Goal: Obtain resource: Obtain resource

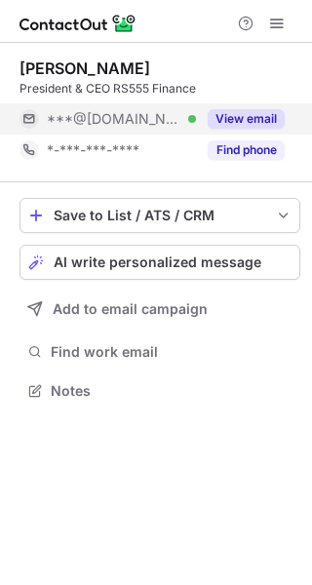
scroll to position [10, 10]
click at [264, 113] on button "View email" at bounding box center [246, 119] width 77 height 20
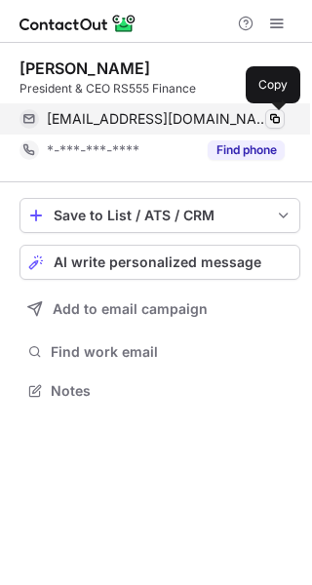
click at [280, 121] on span at bounding box center [275, 119] width 16 height 16
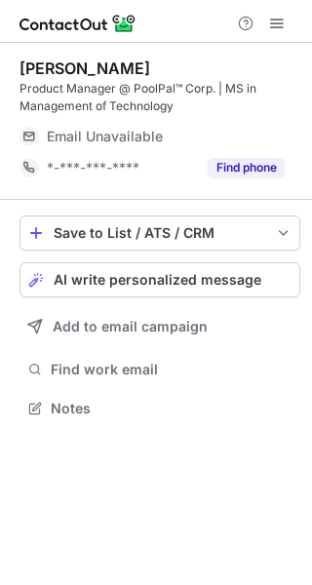
scroll to position [394, 312]
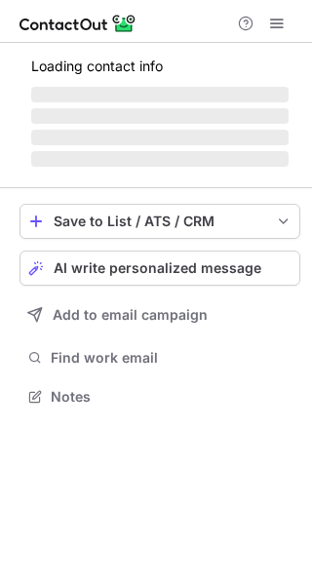
scroll to position [425, 312]
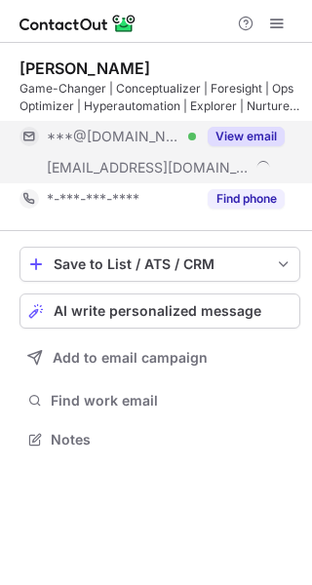
click at [246, 127] on button "View email" at bounding box center [246, 137] width 77 height 20
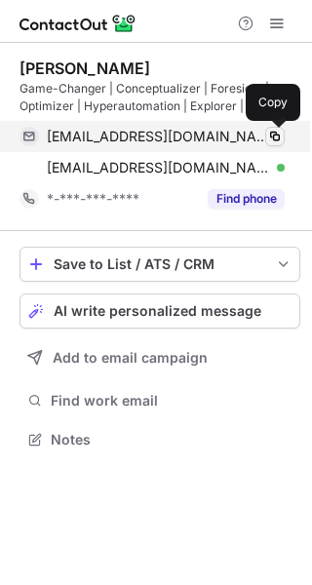
click at [279, 139] on span at bounding box center [275, 137] width 16 height 16
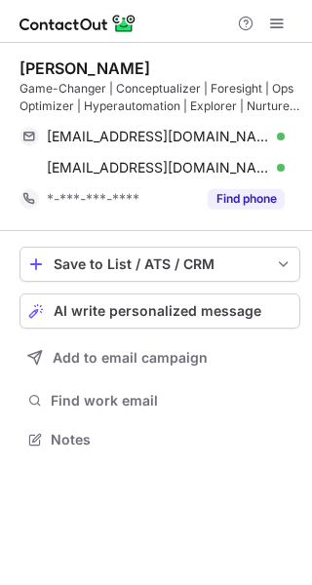
scroll to position [425, 312]
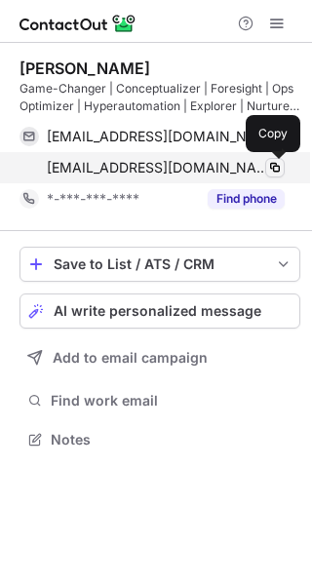
click at [265, 173] on button at bounding box center [275, 168] width 20 height 20
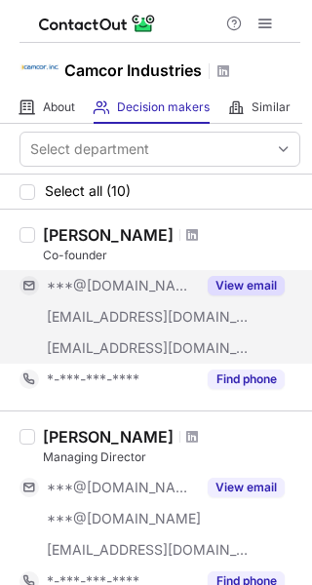
click at [243, 284] on button "View email" at bounding box center [246, 286] width 77 height 20
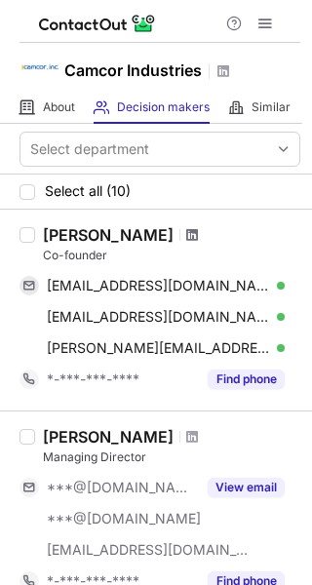
click at [186, 238] on span at bounding box center [192, 235] width 12 height 16
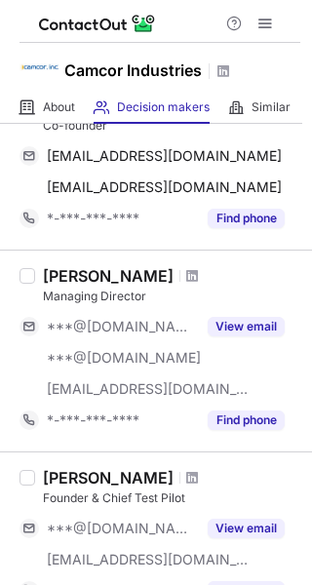
scroll to position [138, 0]
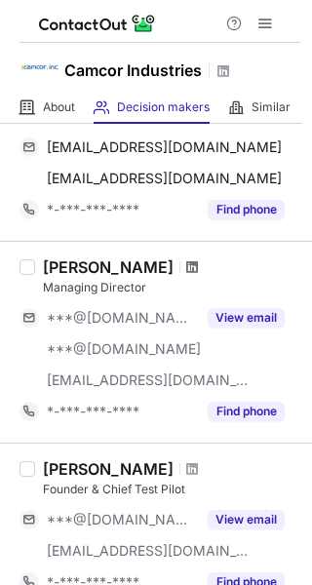
click at [186, 268] on span at bounding box center [192, 267] width 12 height 16
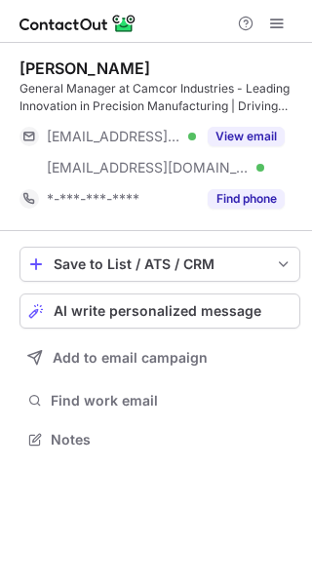
scroll to position [425, 312]
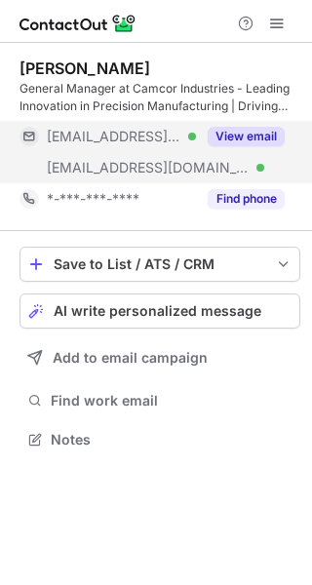
click at [241, 144] on button "View email" at bounding box center [246, 137] width 77 height 20
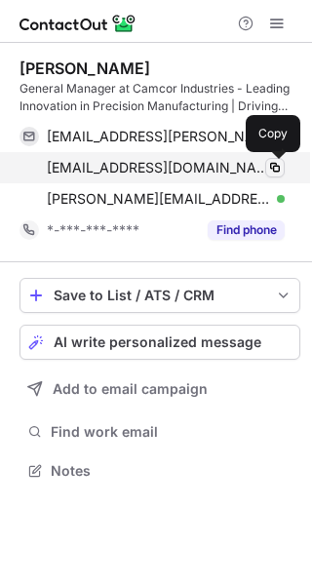
click at [276, 176] on button at bounding box center [275, 168] width 20 height 20
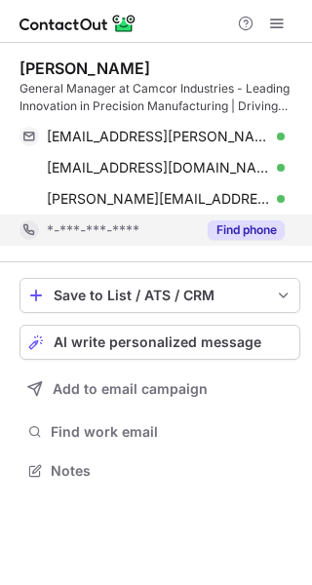
scroll to position [456, 312]
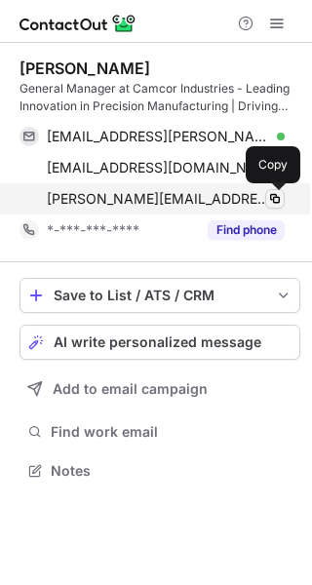
click at [274, 202] on span at bounding box center [275, 199] width 16 height 16
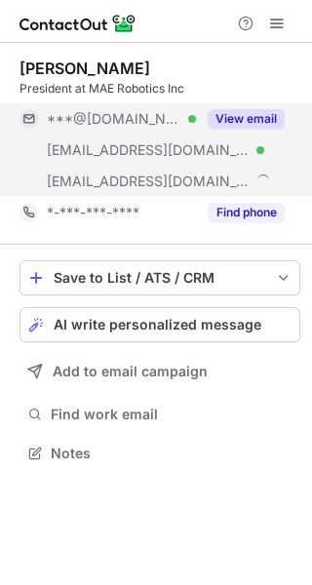
scroll to position [439, 312]
click at [262, 115] on button "View email" at bounding box center [246, 119] width 77 height 20
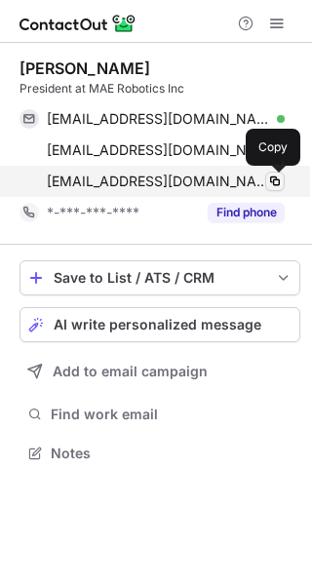
click at [281, 182] on span at bounding box center [275, 182] width 16 height 16
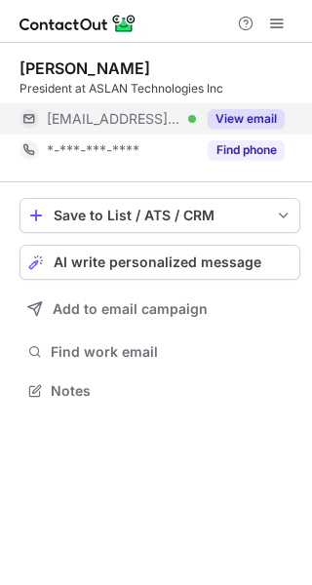
scroll to position [10, 10]
click at [266, 122] on button "View email" at bounding box center [246, 119] width 77 height 20
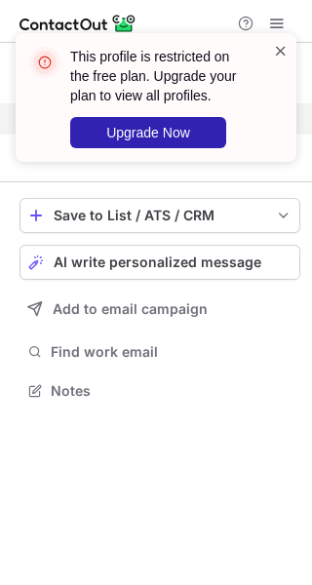
click at [278, 55] on span at bounding box center [281, 51] width 16 height 20
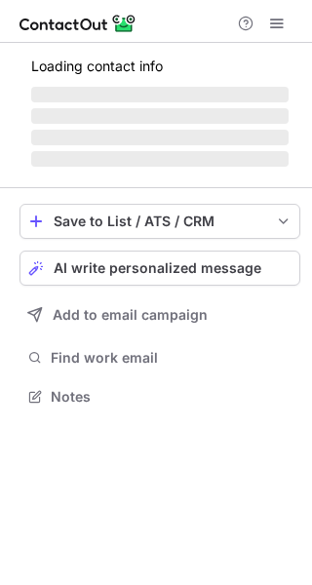
scroll to position [10, 10]
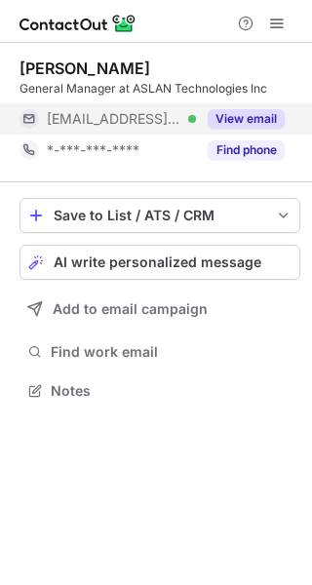
click at [237, 115] on button "View email" at bounding box center [246, 119] width 77 height 20
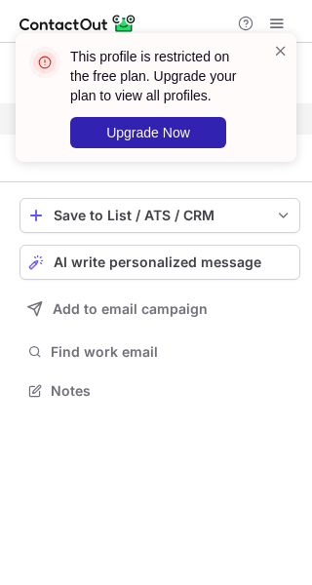
click at [289, 54] on div "This profile is restricted on the free plan. Upgrade your plan to view all prof…" at bounding box center [156, 97] width 281 height 129
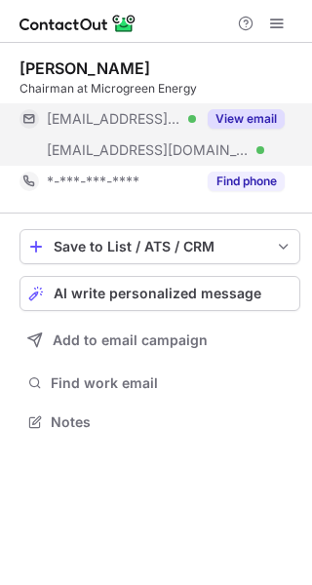
scroll to position [408, 312]
click at [252, 113] on button "View email" at bounding box center [246, 119] width 77 height 20
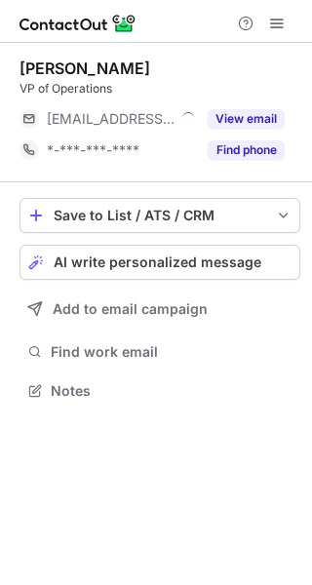
scroll to position [10, 10]
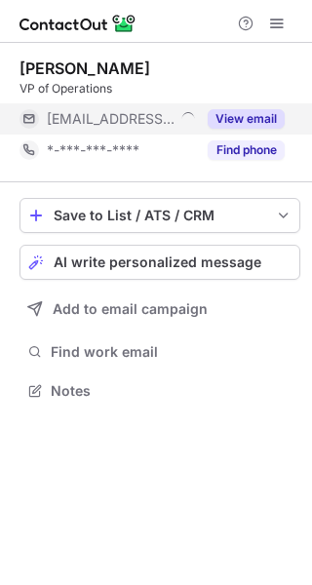
click at [257, 108] on div "View email" at bounding box center [240, 118] width 89 height 31
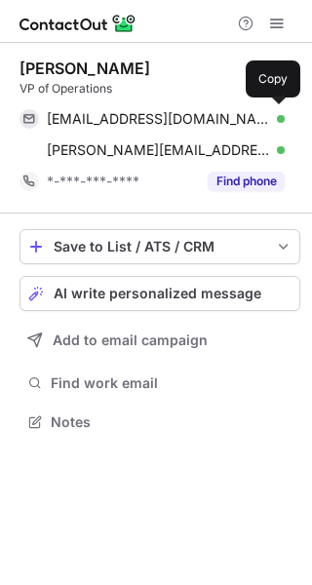
scroll to position [408, 312]
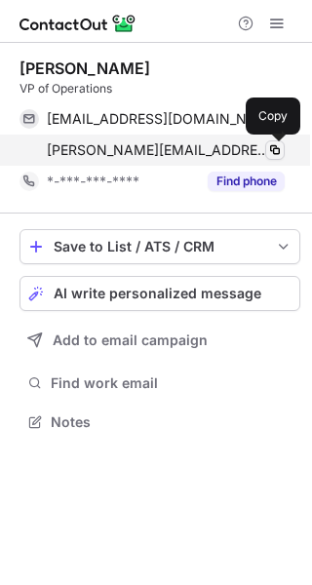
click at [278, 147] on span at bounding box center [275, 150] width 16 height 16
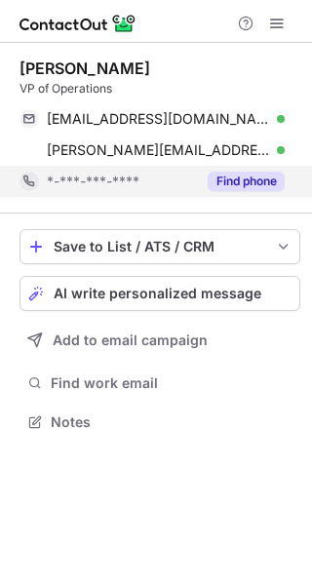
scroll to position [408, 312]
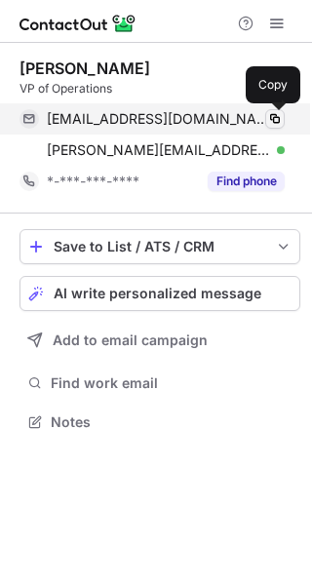
click at [275, 125] on span at bounding box center [275, 119] width 16 height 16
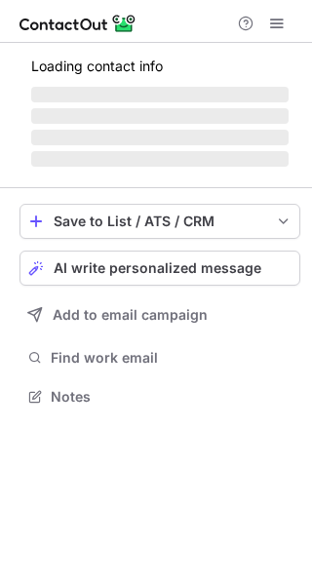
scroll to position [408, 312]
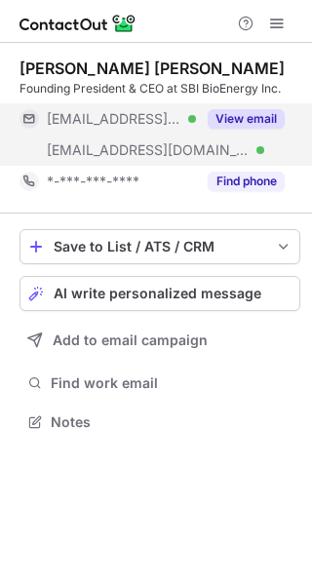
click at [261, 117] on button "View email" at bounding box center [246, 119] width 77 height 20
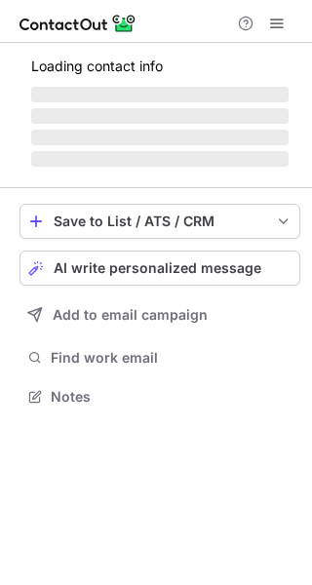
scroll to position [394, 312]
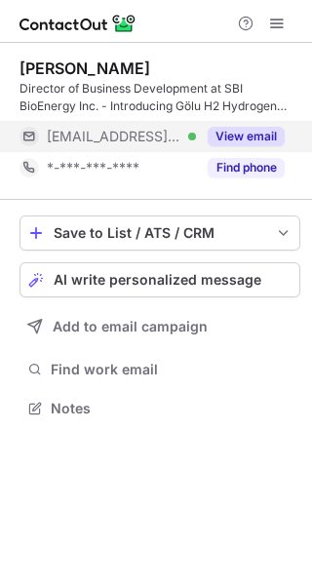
click at [243, 135] on button "View email" at bounding box center [246, 137] width 77 height 20
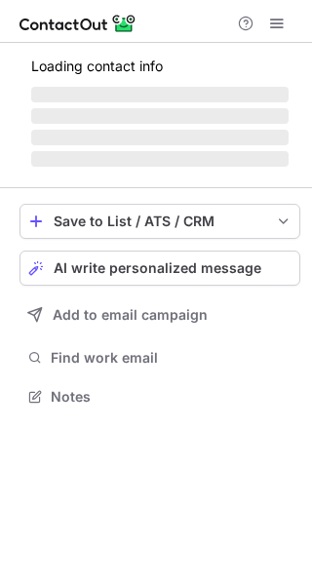
scroll to position [10, 10]
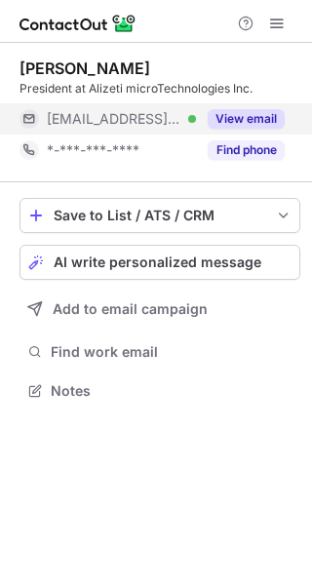
click at [239, 118] on button "View email" at bounding box center [246, 119] width 77 height 20
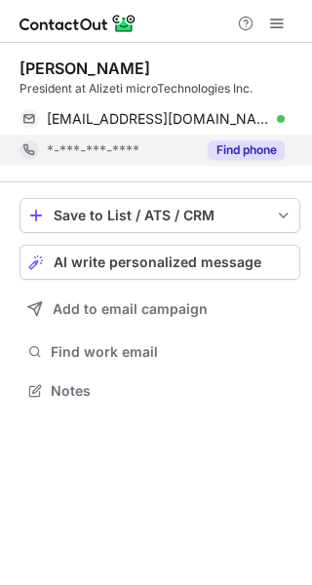
scroll to position [376, 312]
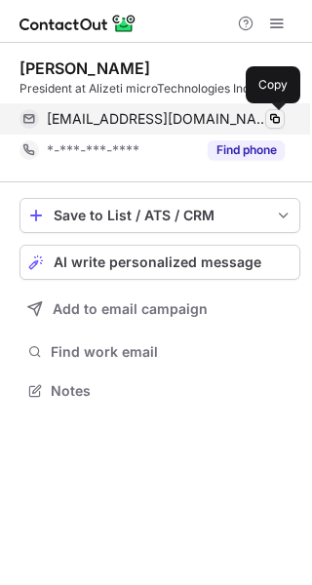
click at [272, 126] on span at bounding box center [275, 119] width 16 height 16
